Goal: Use online tool/utility: Utilize a website feature to perform a specific function

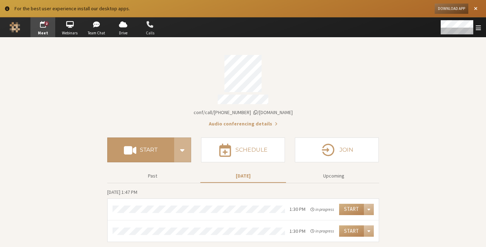
click at [150, 37] on div "2 Go to Meet Go to Webinars Go to Team Chat Go to Drive Go to Calls" at bounding box center [243, 27] width 486 height 20
click at [145, 21] on span "button" at bounding box center [150, 24] width 25 height 11
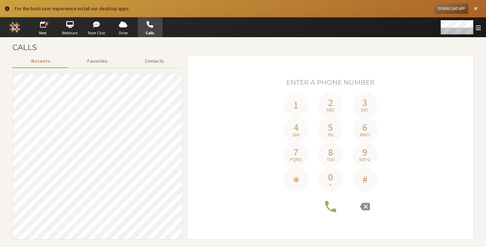
click at [225, 98] on div "1 2 abc 3 def 4 ghi 5 jkl 6 mno 7 pqrs 8 tuv 9 wxyz ∗ 0 + #" at bounding box center [331, 147] width 276 height 148
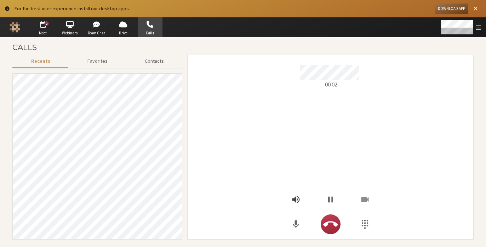
click at [294, 198] on icon "Open menu" at bounding box center [295, 199] width 7 height 7
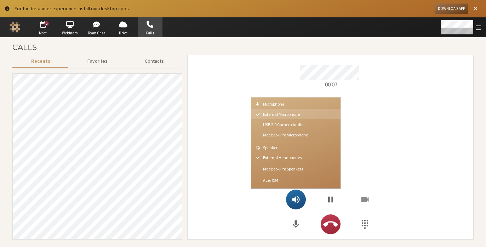
click at [293, 131] on button "MacBook Pro Microphone" at bounding box center [295, 134] width 89 height 10
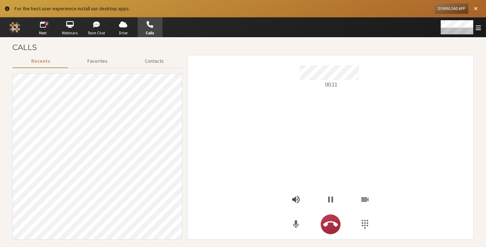
click at [296, 203] on icon "Open menu" at bounding box center [296, 199] width 10 height 10
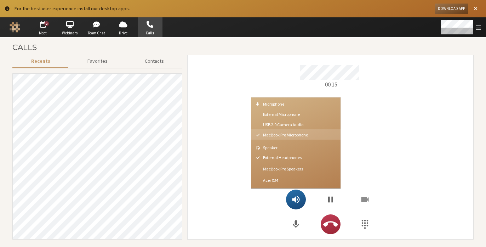
click at [297, 167] on span "MacBook Pro Speakers" at bounding box center [300, 168] width 74 height 5
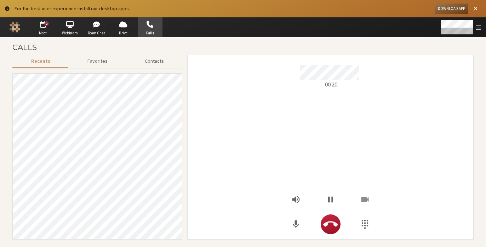
click at [336, 221] on icon "Hangup" at bounding box center [330, 224] width 15 height 15
